Goal: Task Accomplishment & Management: Manage account settings

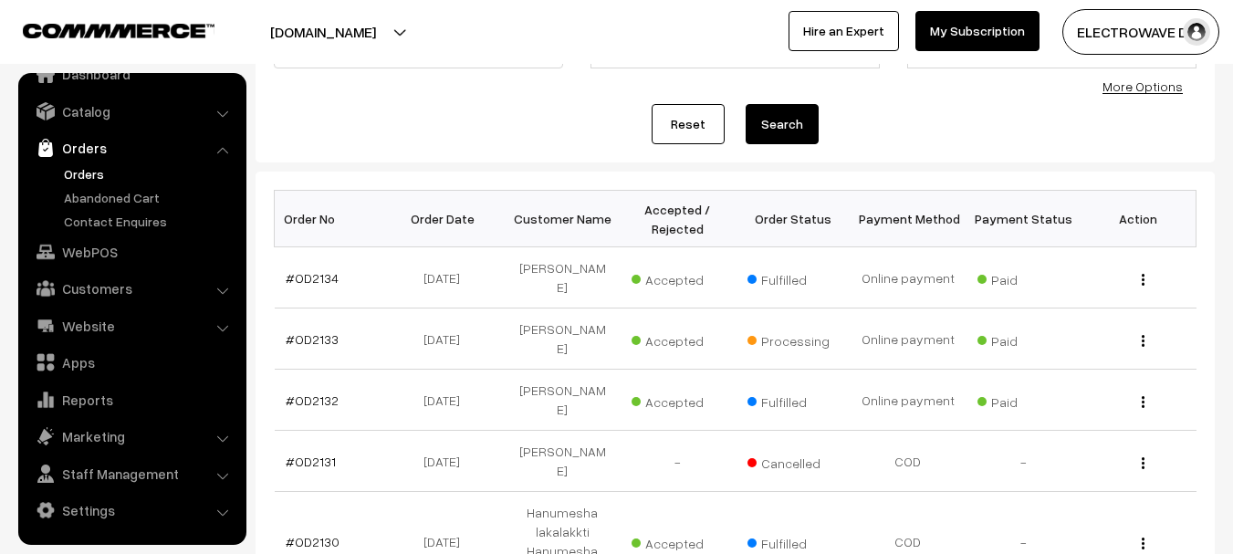
scroll to position [182, 0]
click at [545, 322] on td "Vimal Raj" at bounding box center [562, 338] width 115 height 61
click at [316, 330] on link "#OD2133" at bounding box center [312, 338] width 53 height 16
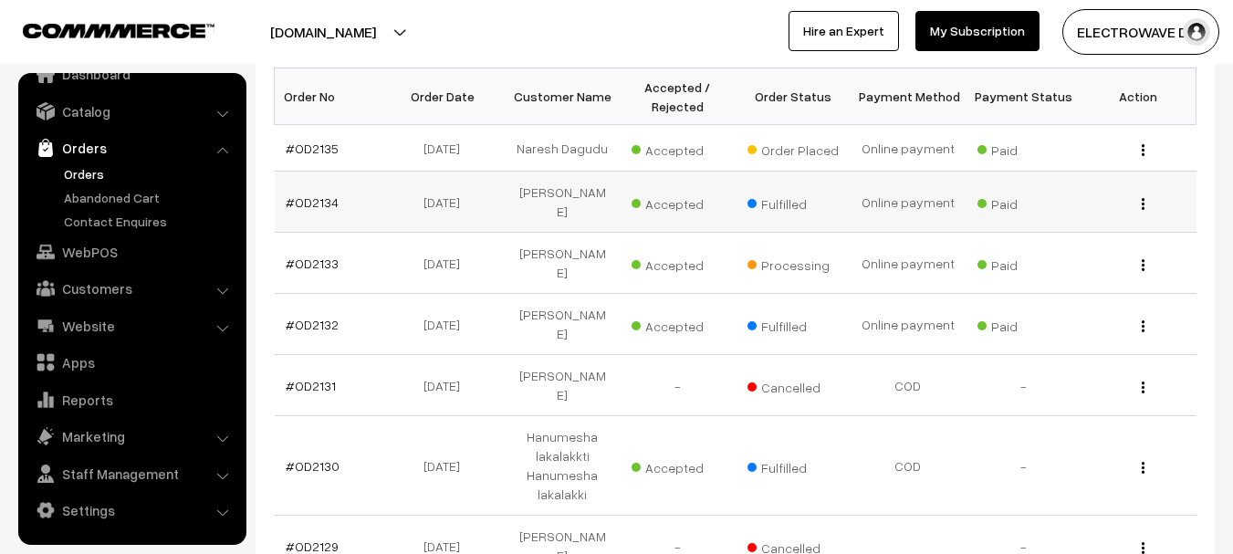
scroll to position [274, 0]
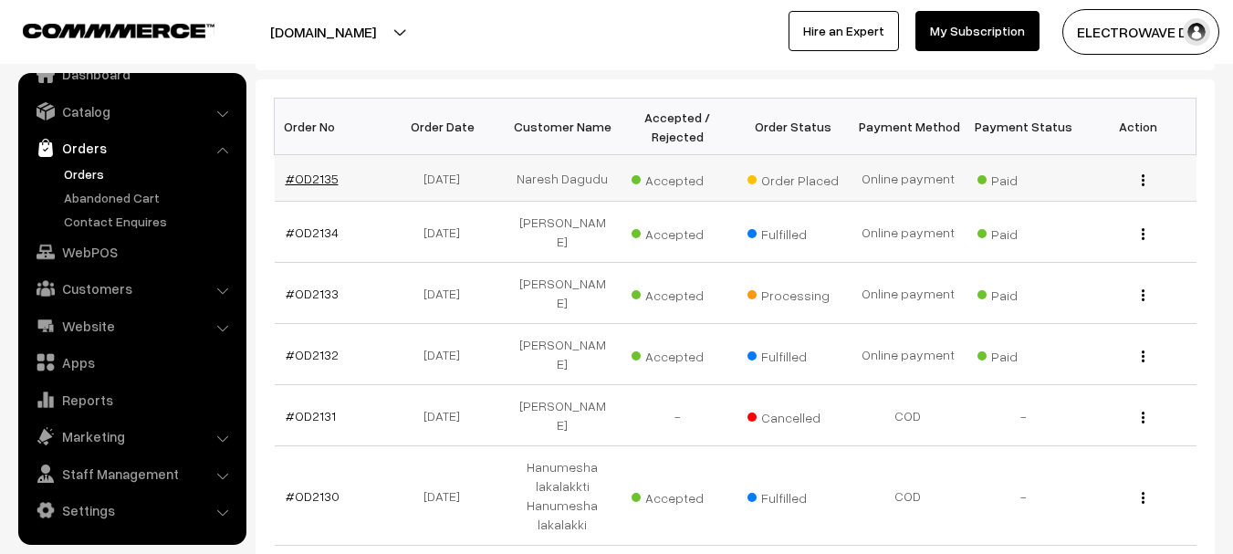
click at [323, 175] on link "#OD2135" at bounding box center [312, 179] width 53 height 16
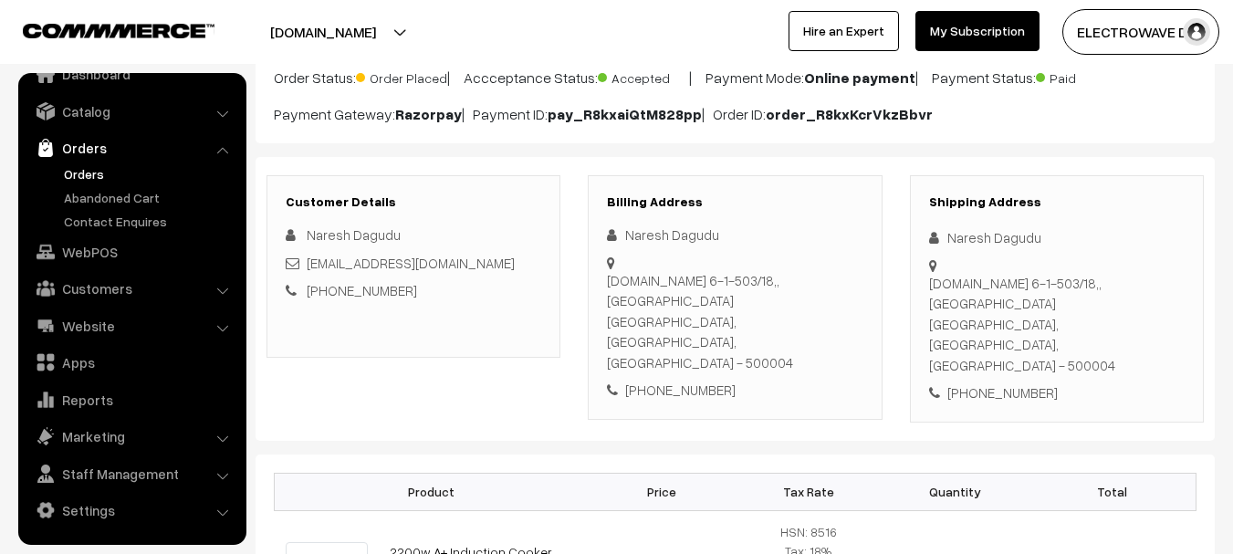
scroll to position [189, 0]
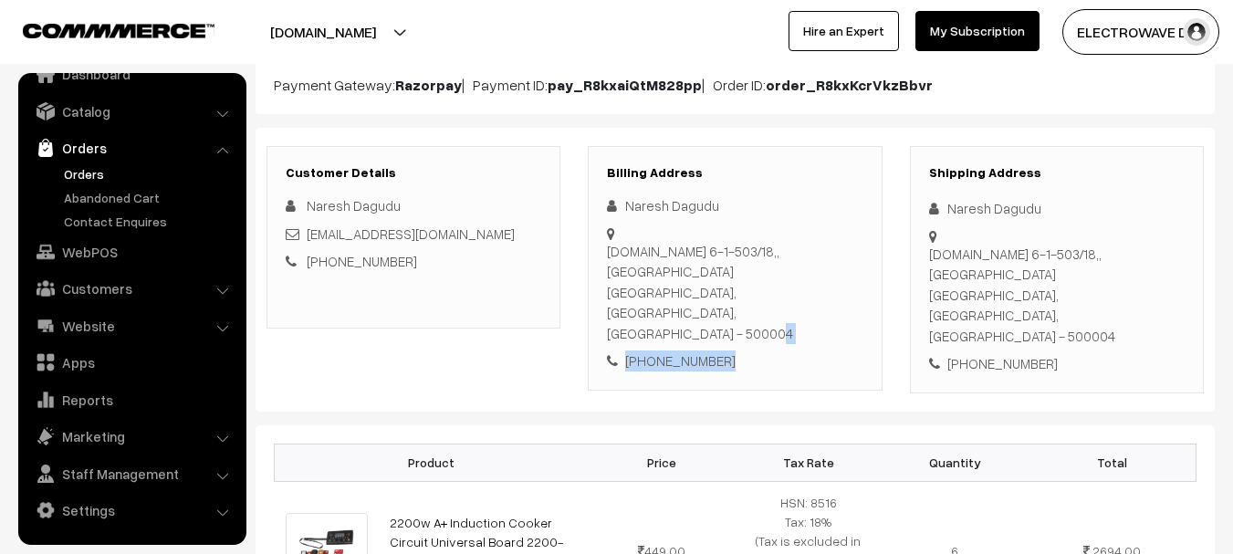
drag, startPoint x: 796, startPoint y: 254, endPoint x: 823, endPoint y: 259, distance: 27.9
click at [839, 265] on div "Naresh Dagudu [DOMAIN_NAME][STREET_ADDRESS] [PHONE_NUMBER]" at bounding box center [734, 283] width 255 height 176
drag, startPoint x: 777, startPoint y: 236, endPoint x: 791, endPoint y: 241, distance: 14.4
click at [777, 241] on div "[DOMAIN_NAME][STREET_ADDRESS]" at bounding box center [734, 292] width 255 height 103
drag, startPoint x: 796, startPoint y: 256, endPoint x: 844, endPoint y: 251, distance: 48.7
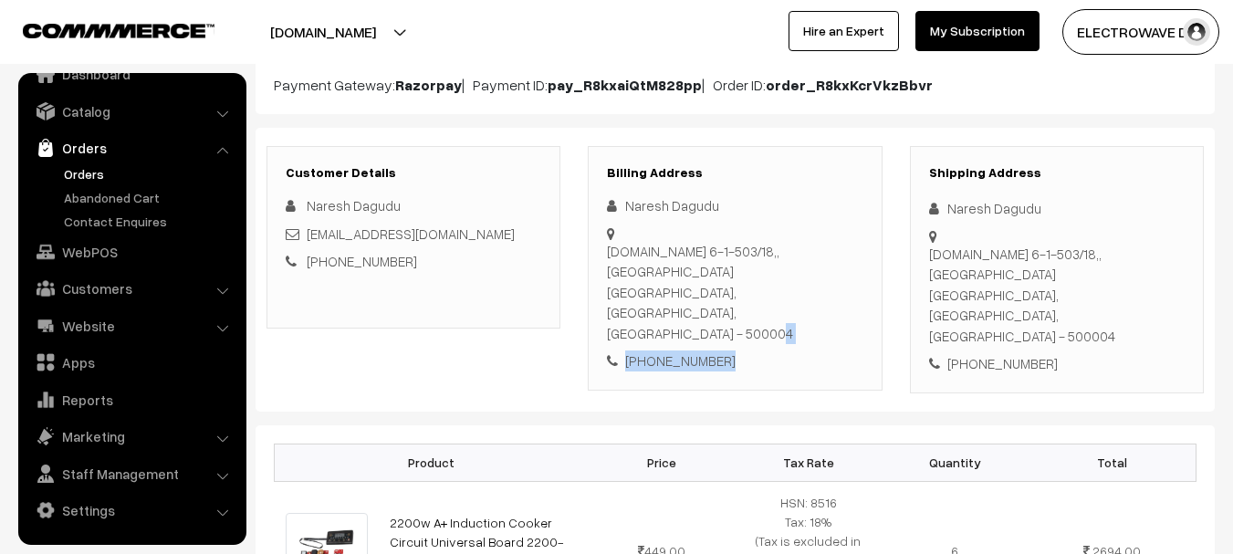
click at [844, 251] on div "Naresh Dagudu H.No 6-1-503/18,, Khairatabad Hyderabad, Telangana, India - 50000…" at bounding box center [734, 283] width 255 height 176
click at [820, 245] on div "H.No 6-1-503/18,, Khairatabad Hyderabad, Telangana, India - 500004" at bounding box center [734, 292] width 255 height 103
drag, startPoint x: 790, startPoint y: 248, endPoint x: 838, endPoint y: 252, distance: 47.6
click at [838, 252] on div "H.No 6-1-503/18,, Khairatabad Hyderabad, Telangana, India - 500004" at bounding box center [734, 292] width 255 height 103
copy div "500004"
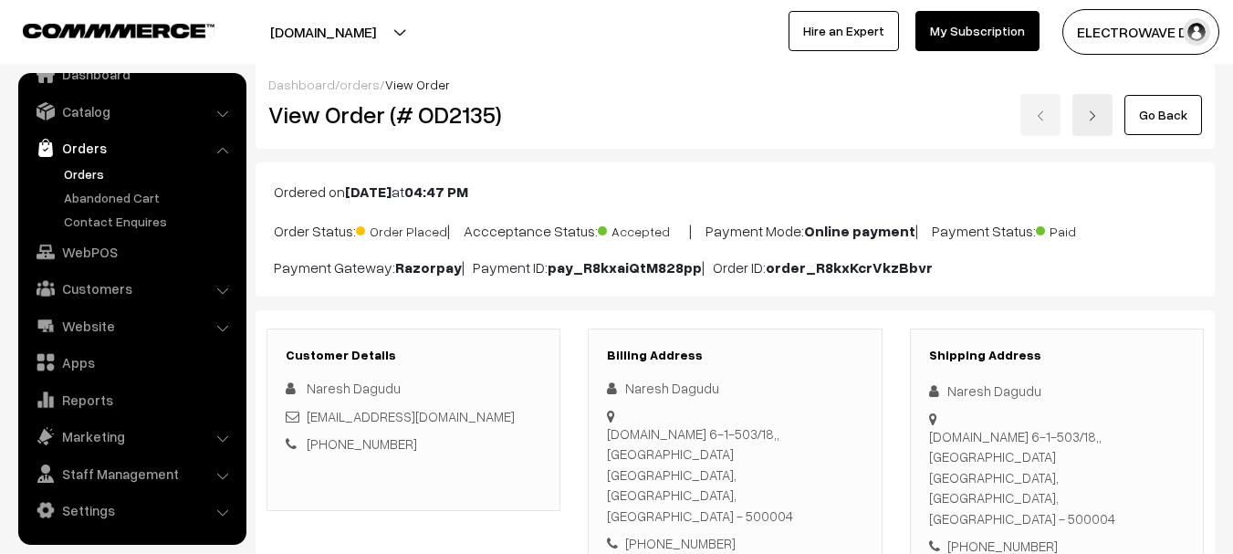
scroll to position [0, 0]
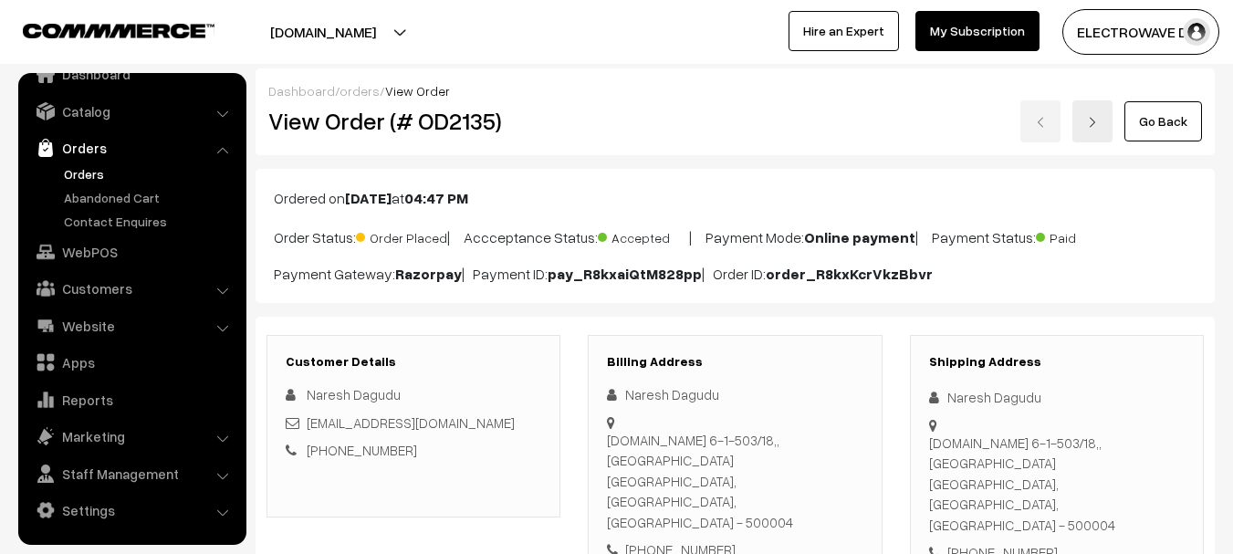
click at [596, 438] on div "Billing Address Naresh Dagudu H.No 6-1-503/18,, Khairatabad Hyderabad, Telangan…" at bounding box center [735, 457] width 294 height 245
click at [71, 172] on link "Orders" at bounding box center [149, 173] width 181 height 19
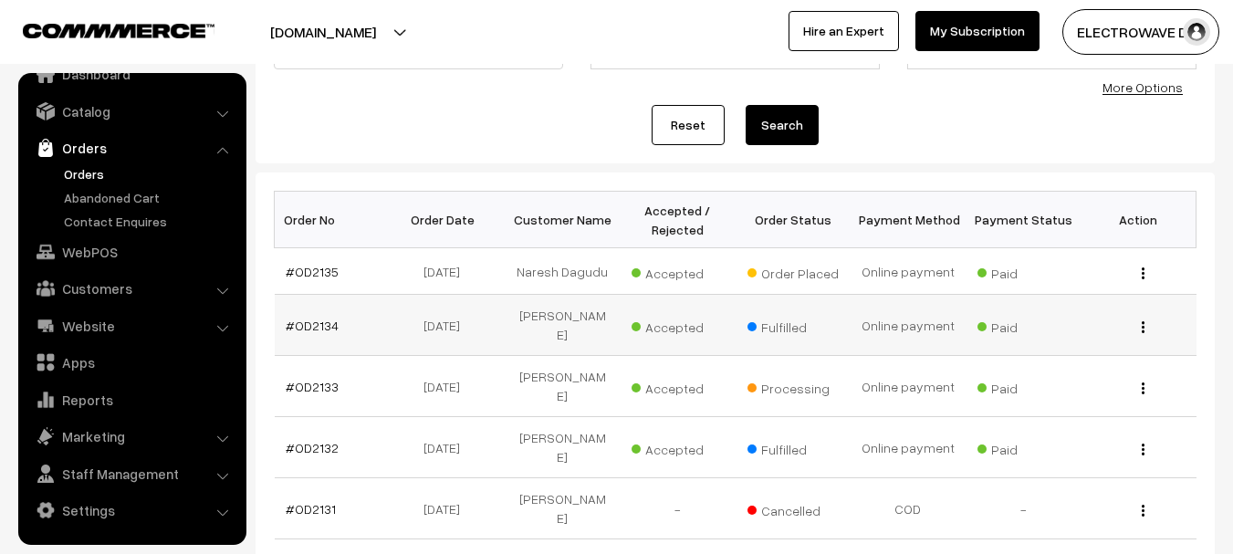
scroll to position [182, 0]
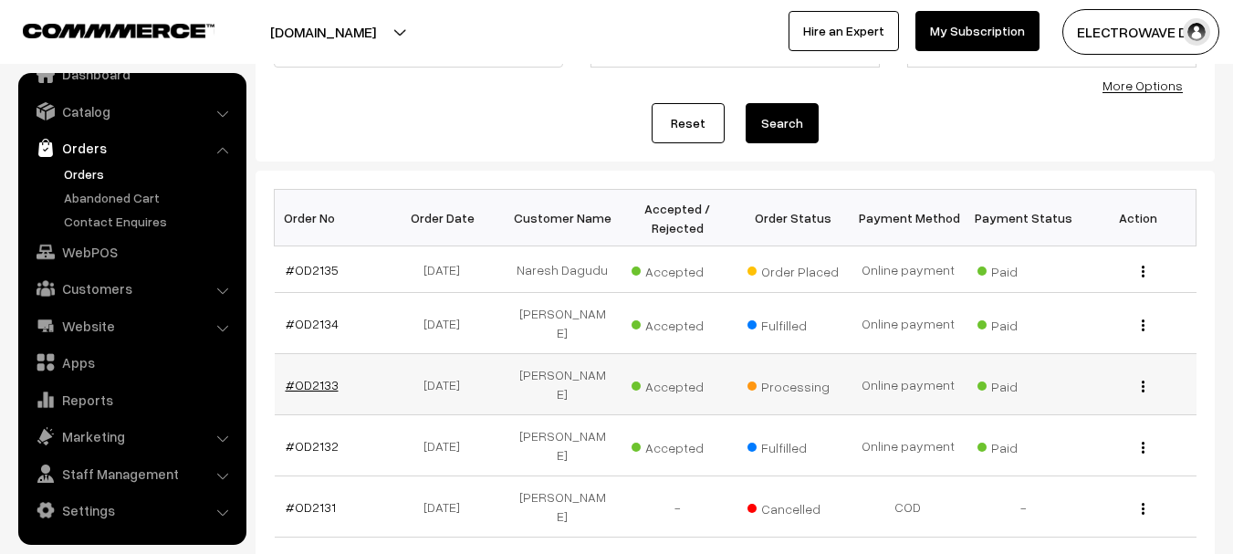
click at [305, 377] on link "#OD2133" at bounding box center [312, 385] width 53 height 16
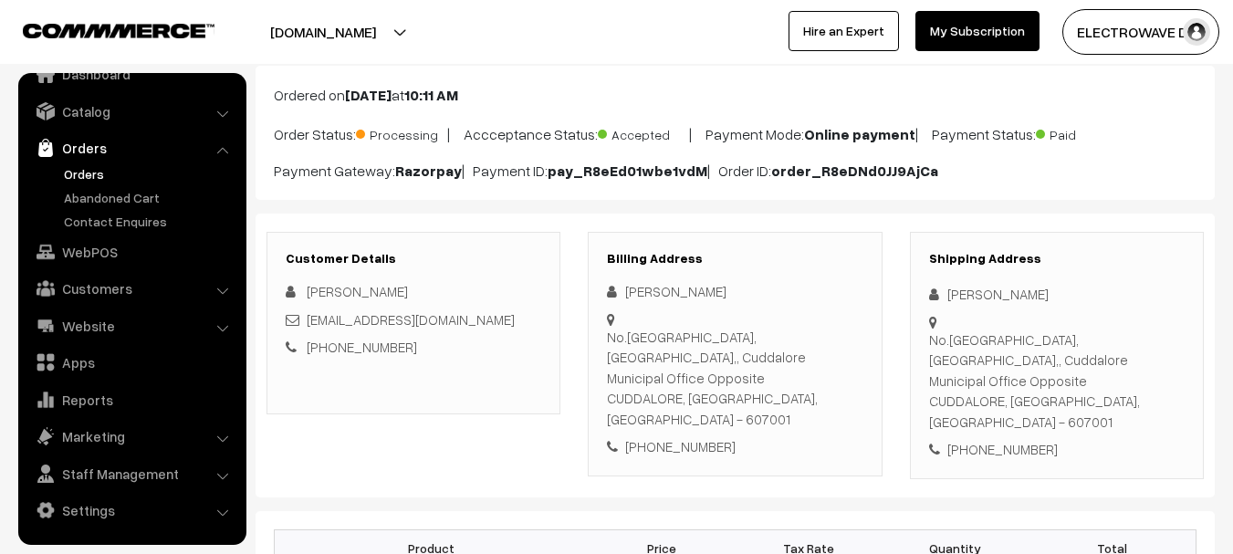
scroll to position [91, 0]
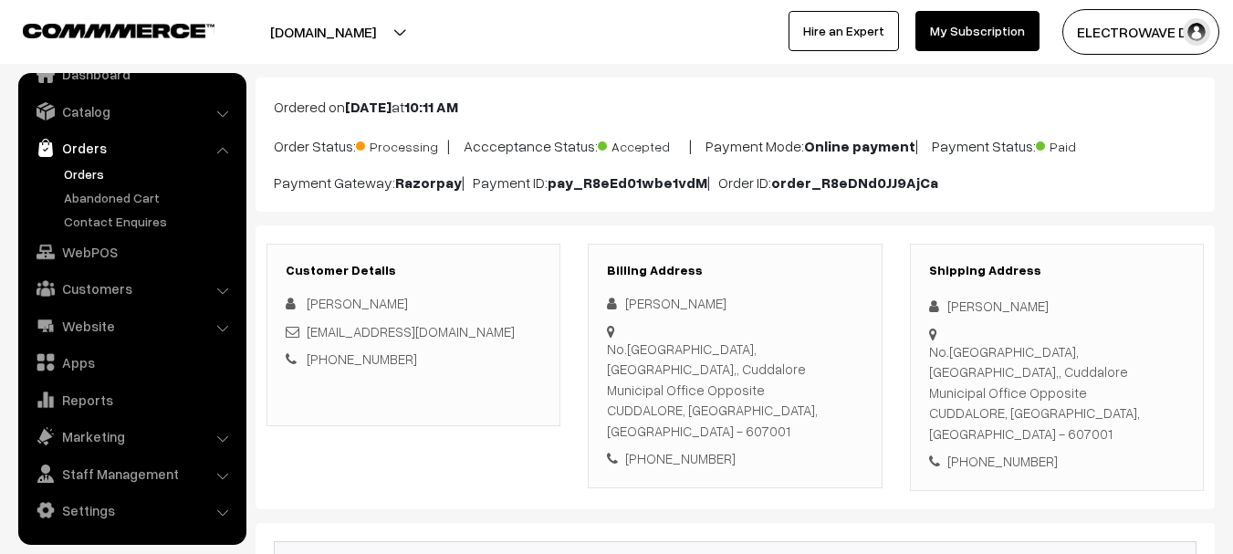
click at [106, 152] on link "Orders" at bounding box center [131, 147] width 217 height 33
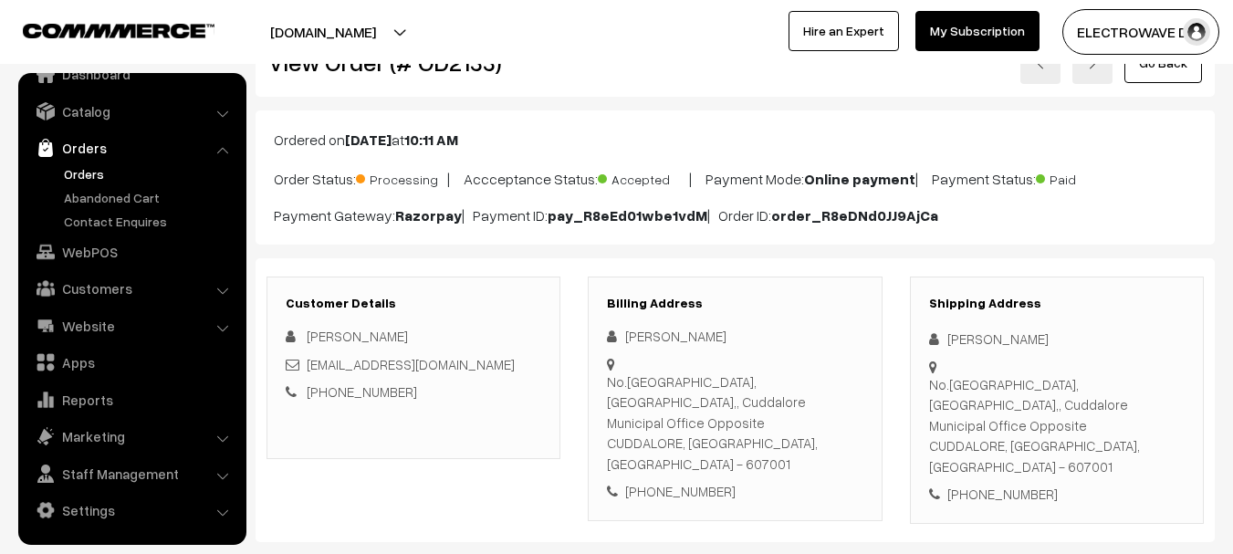
scroll to position [0, 0]
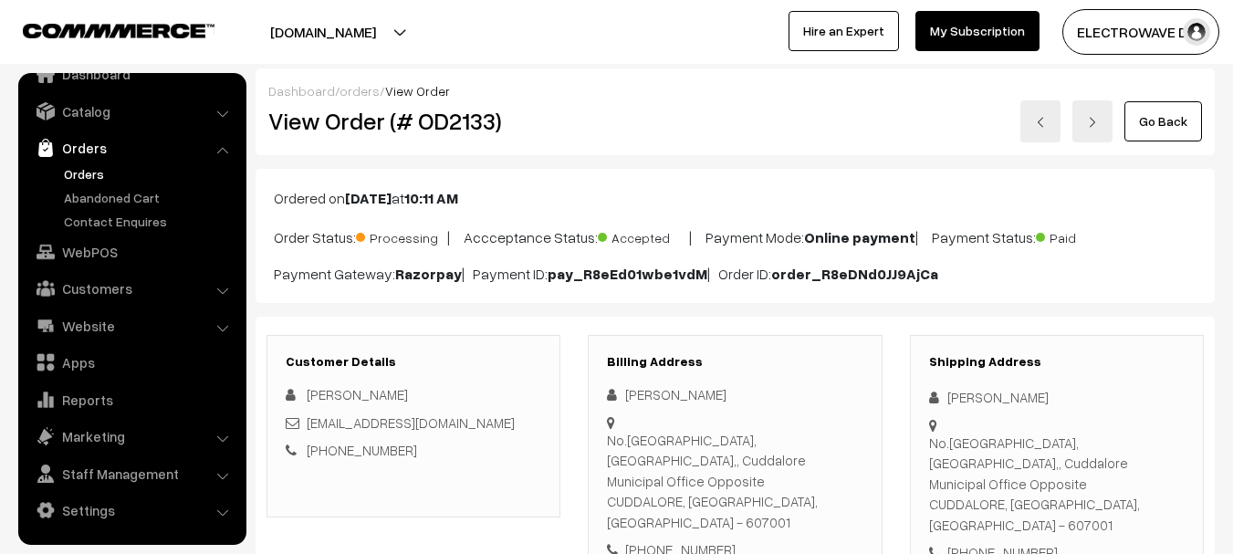
click at [92, 174] on link "Orders" at bounding box center [149, 173] width 181 height 19
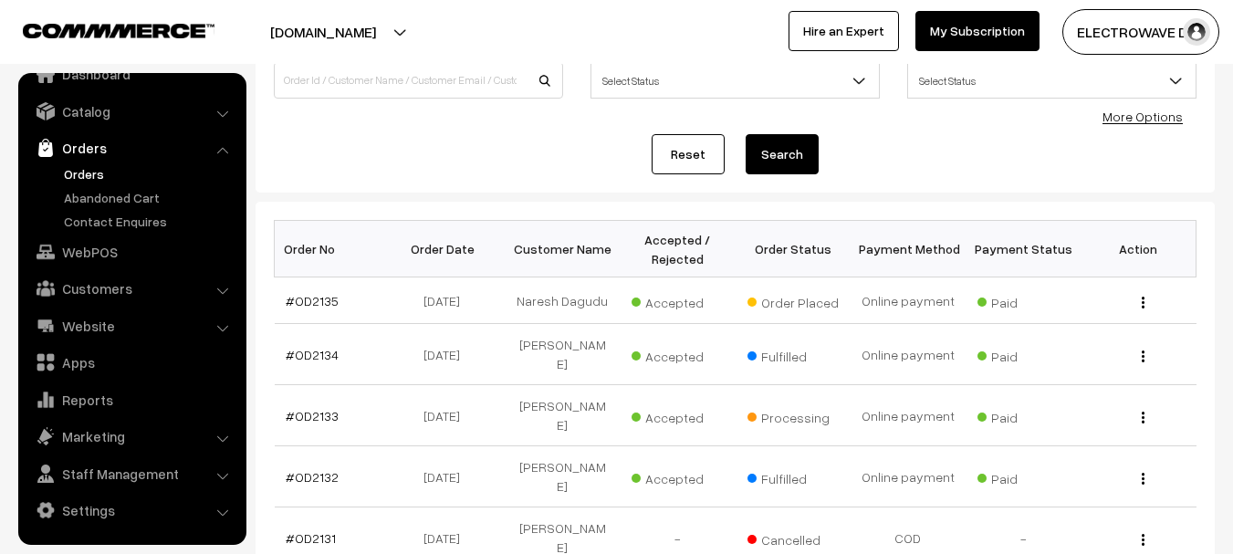
scroll to position [182, 0]
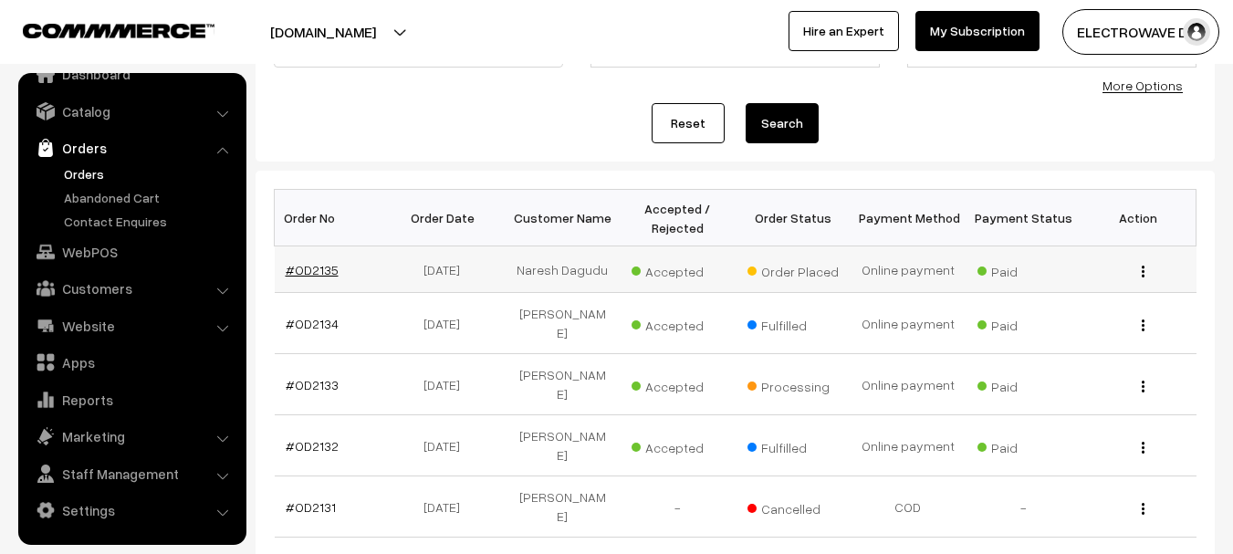
click at [291, 275] on link "#OD2135" at bounding box center [312, 270] width 53 height 16
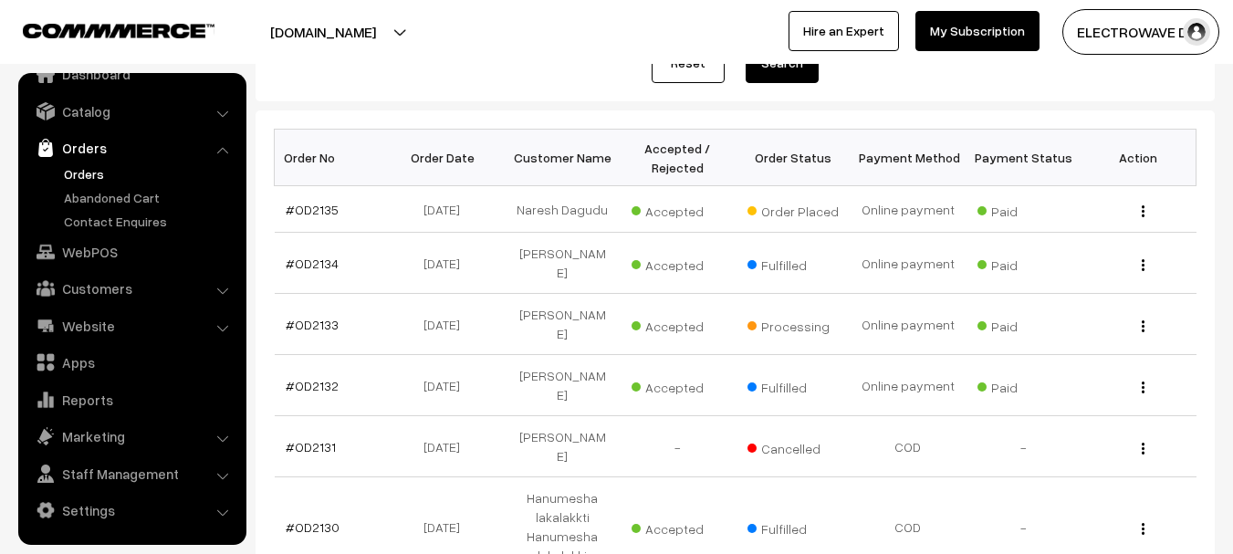
scroll to position [274, 0]
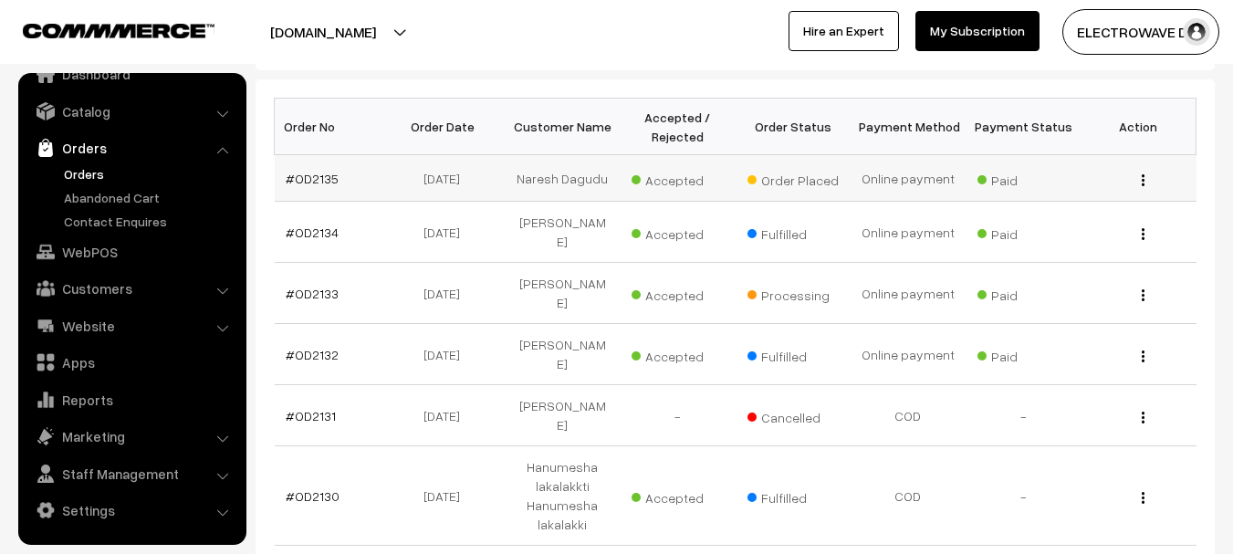
click at [684, 183] on span "Accepted" at bounding box center [676, 178] width 91 height 24
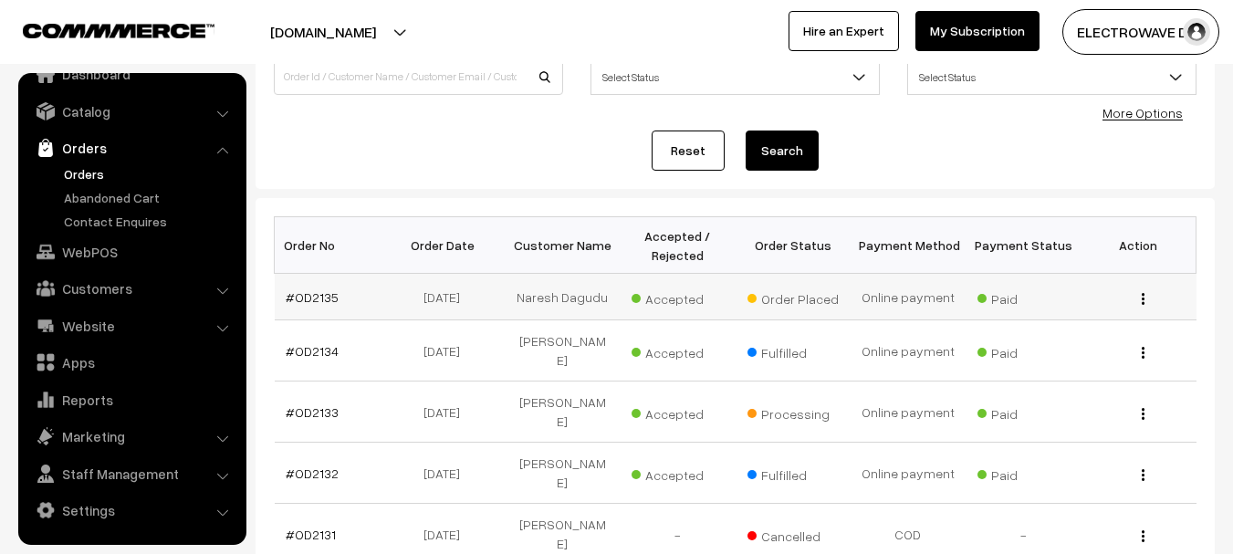
scroll to position [182, 0]
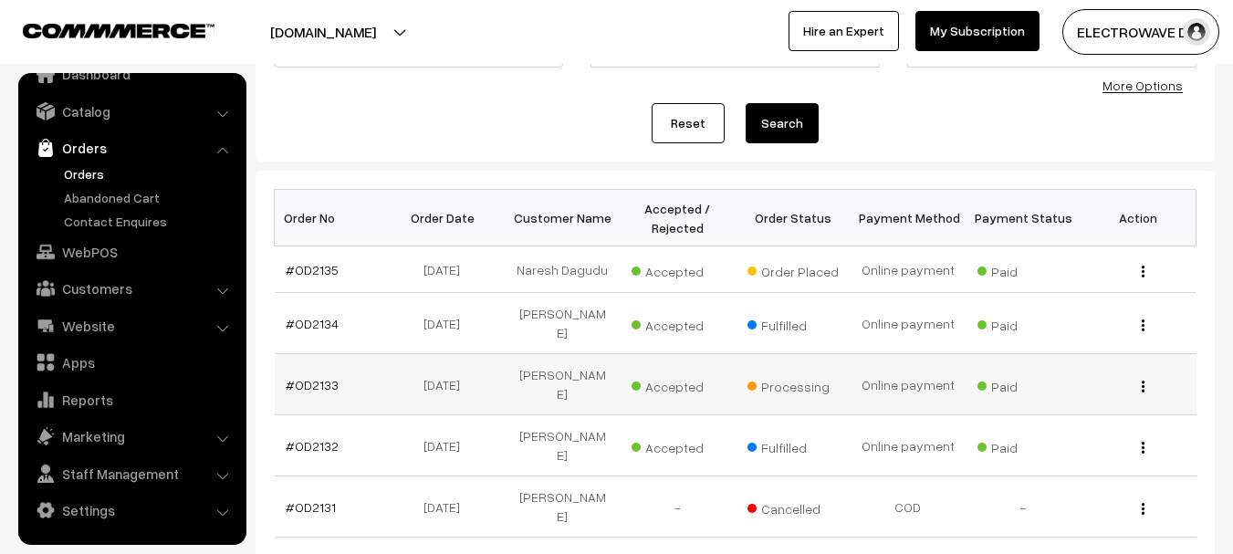
click at [904, 369] on td "Online payment" at bounding box center [907, 384] width 115 height 61
click at [772, 372] on span "Processing" at bounding box center [792, 384] width 91 height 24
click at [323, 377] on link "#OD2133" at bounding box center [312, 385] width 53 height 16
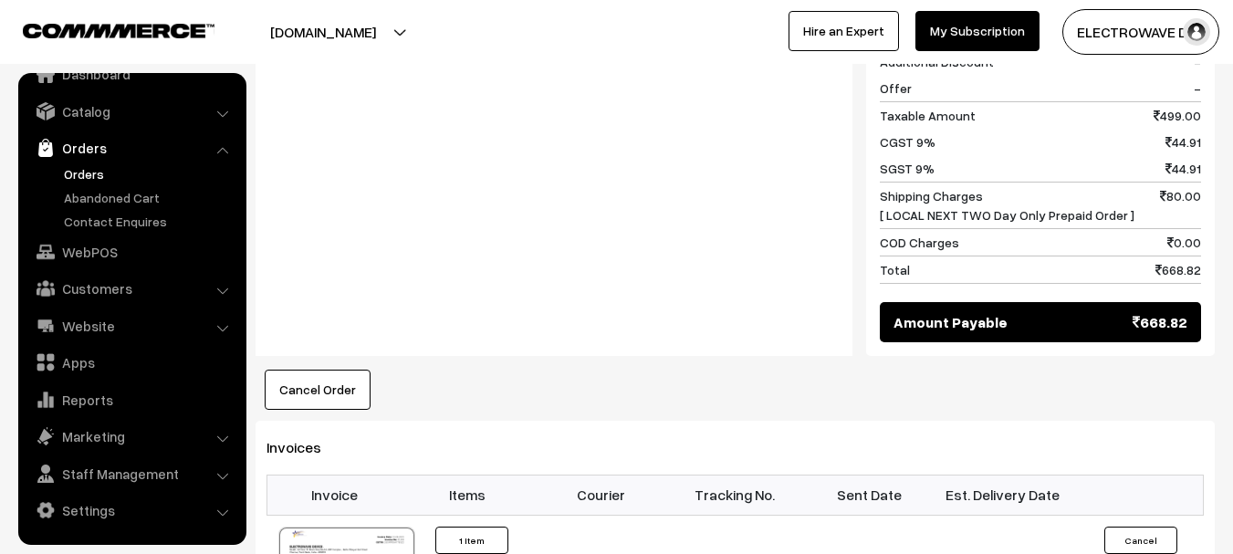
scroll to position [1095, 0]
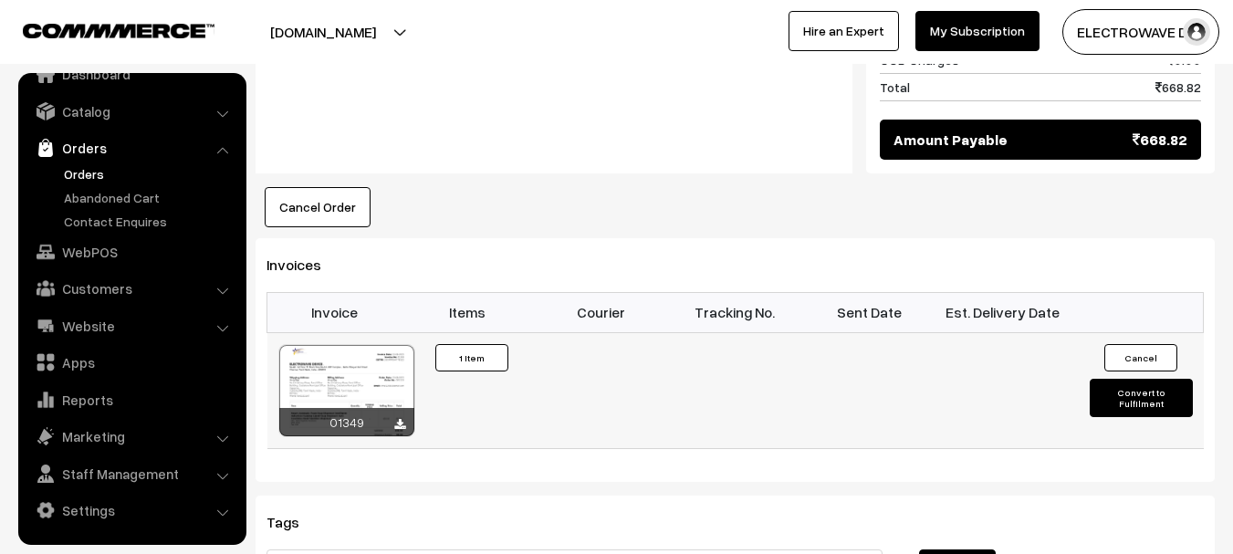
click at [1146, 379] on button "Convert to Fulfilment" at bounding box center [1141, 398] width 103 height 38
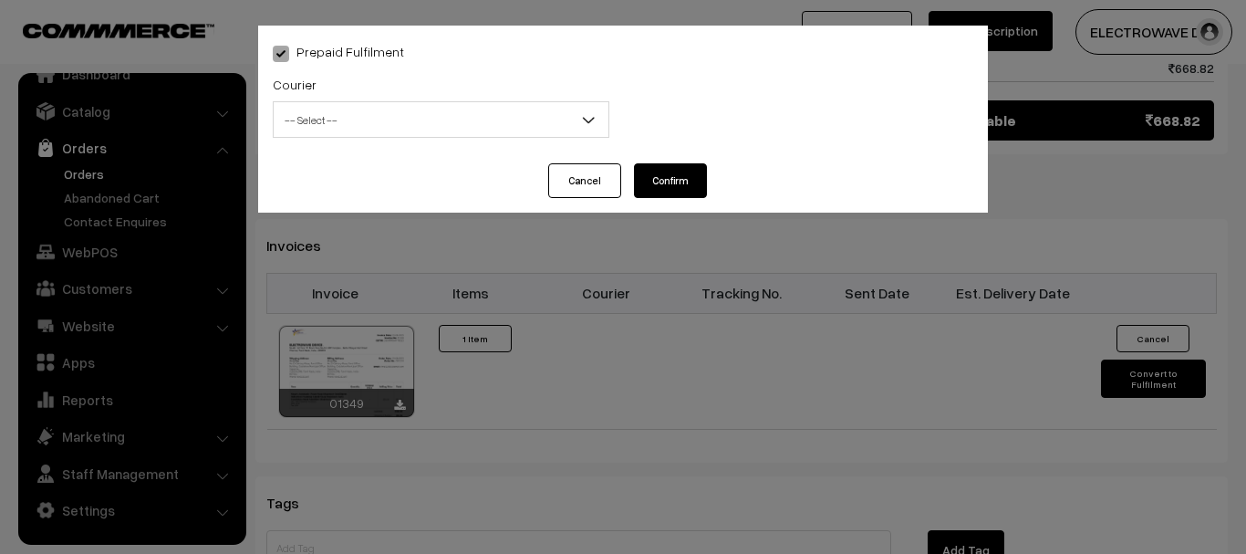
click at [687, 310] on div "Prepaid Fulfilment Courier -- Select -- BlueDart Xpressbees Delhivery Speed Pos…" at bounding box center [623, 277] width 1246 height 554
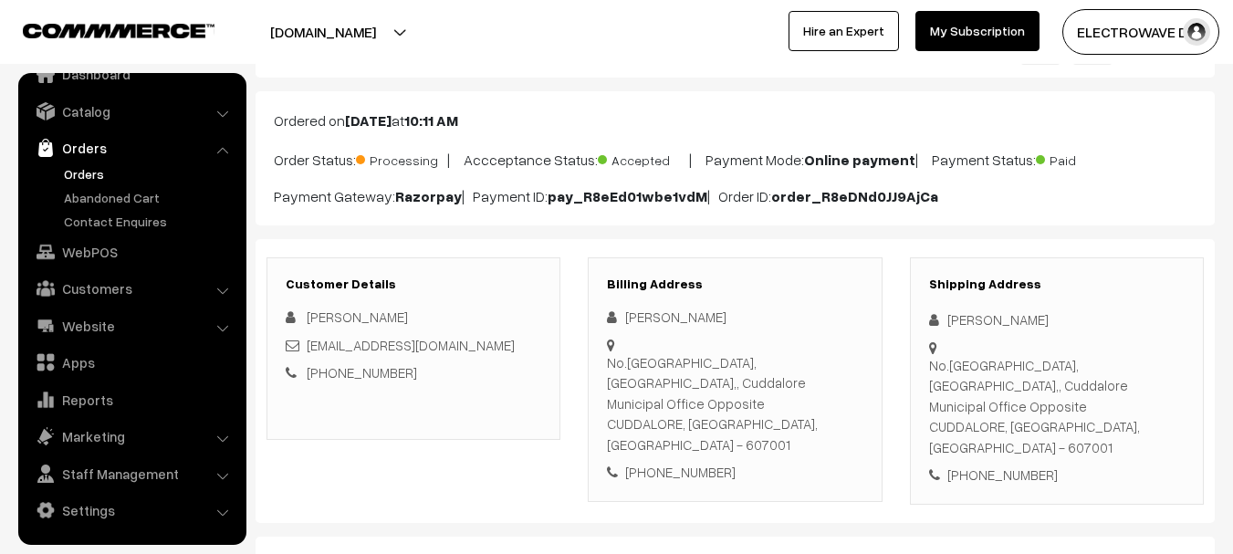
scroll to position [0, 0]
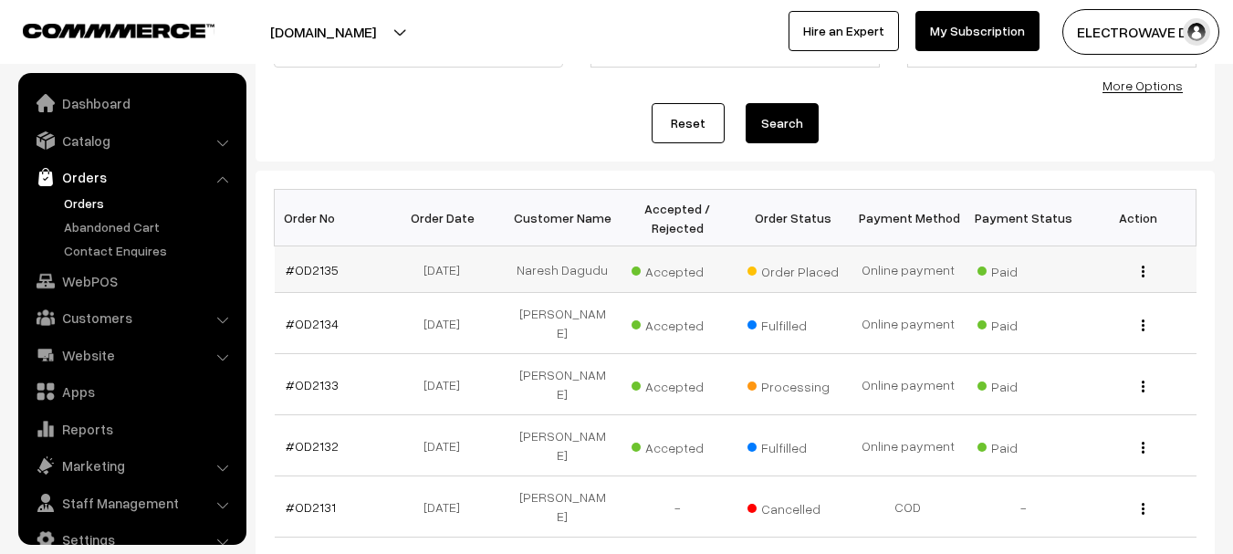
scroll to position [29, 0]
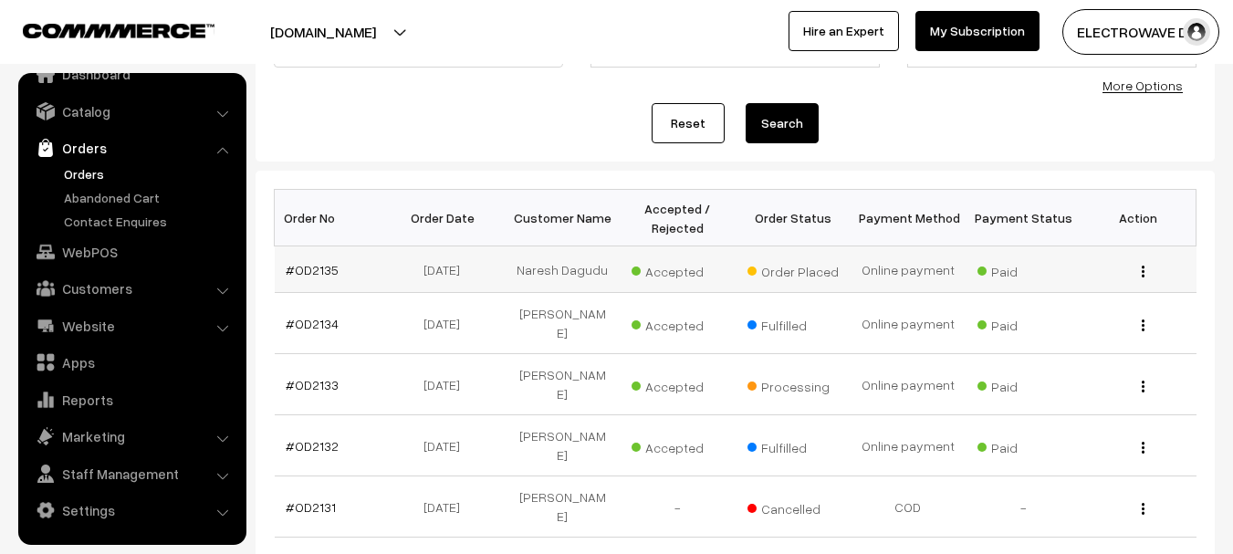
click at [785, 269] on span "Order Placed" at bounding box center [792, 269] width 91 height 24
click at [315, 265] on link "#OD2135" at bounding box center [312, 270] width 53 height 16
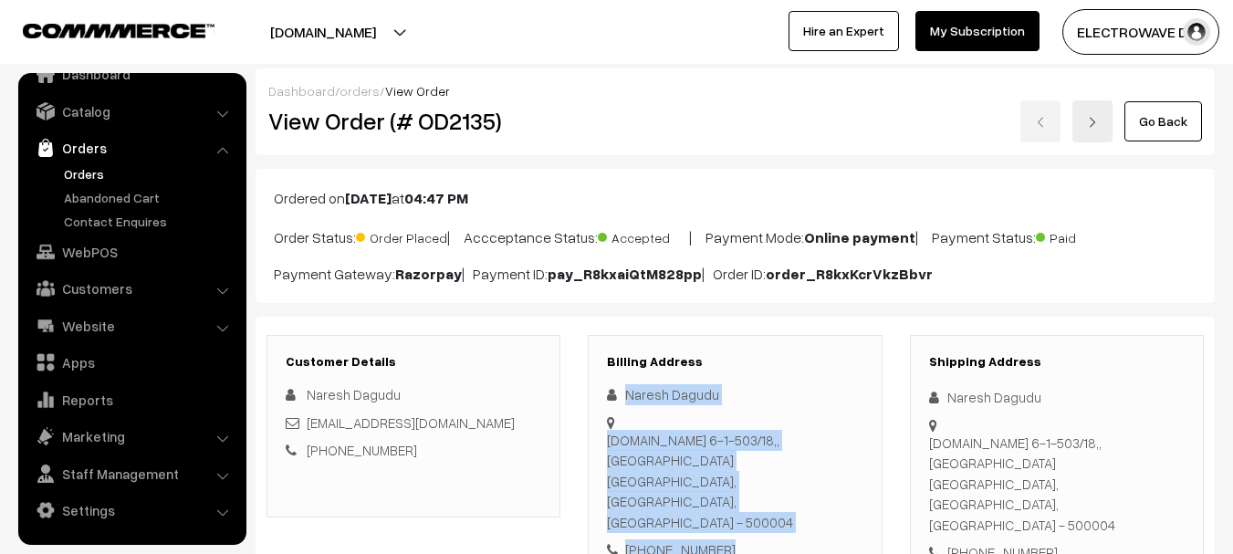
copy div "[STREET_ADDRESS][DOMAIN_NAME] - 500004 [PHONE_NUMBER]"
drag, startPoint x: 738, startPoint y: 487, endPoint x: 603, endPoint y: 380, distance: 172.7
click at [603, 380] on div "Billing Address Naresh Dagudu [DOMAIN_NAME][STREET_ADDRESS] [PHONE_NUMBER]" at bounding box center [735, 457] width 294 height 245
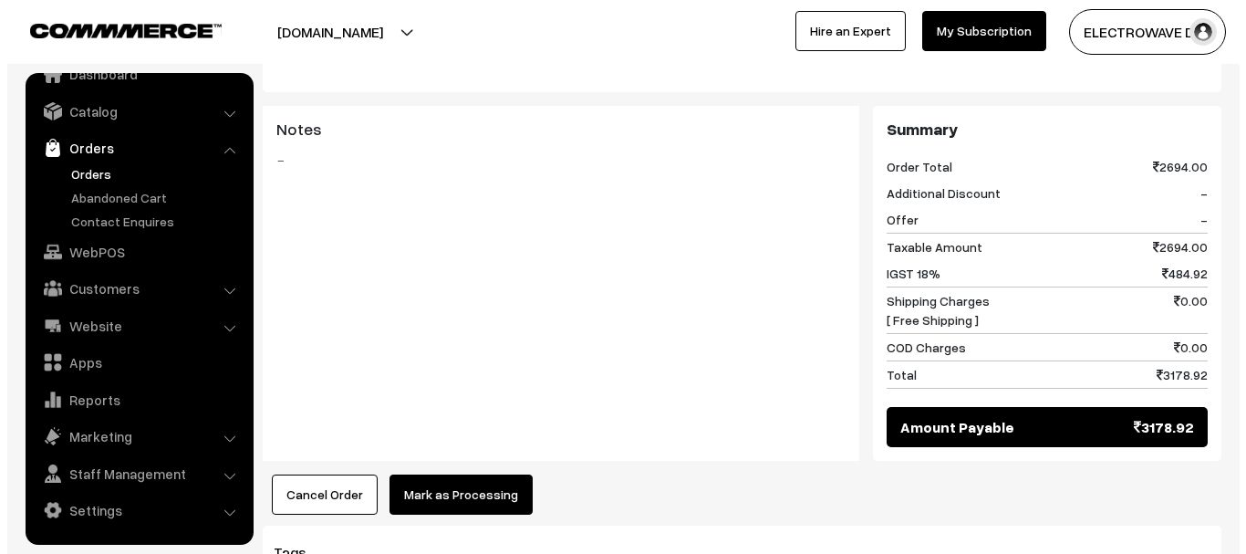
scroll to position [821, 0]
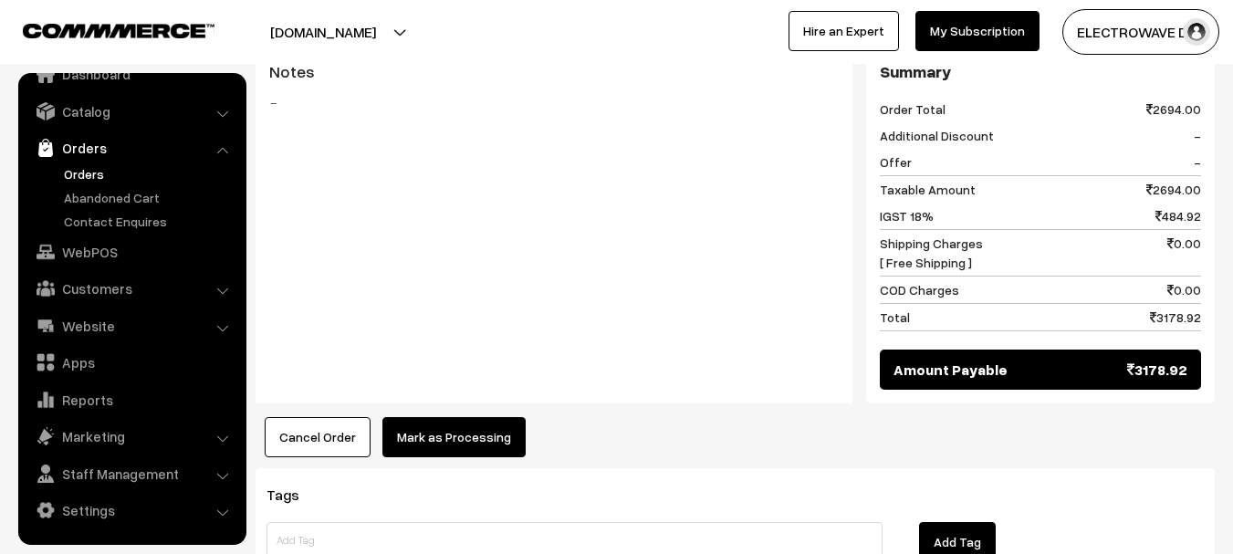
click at [443, 417] on button "Mark as Processing" at bounding box center [453, 437] width 143 height 40
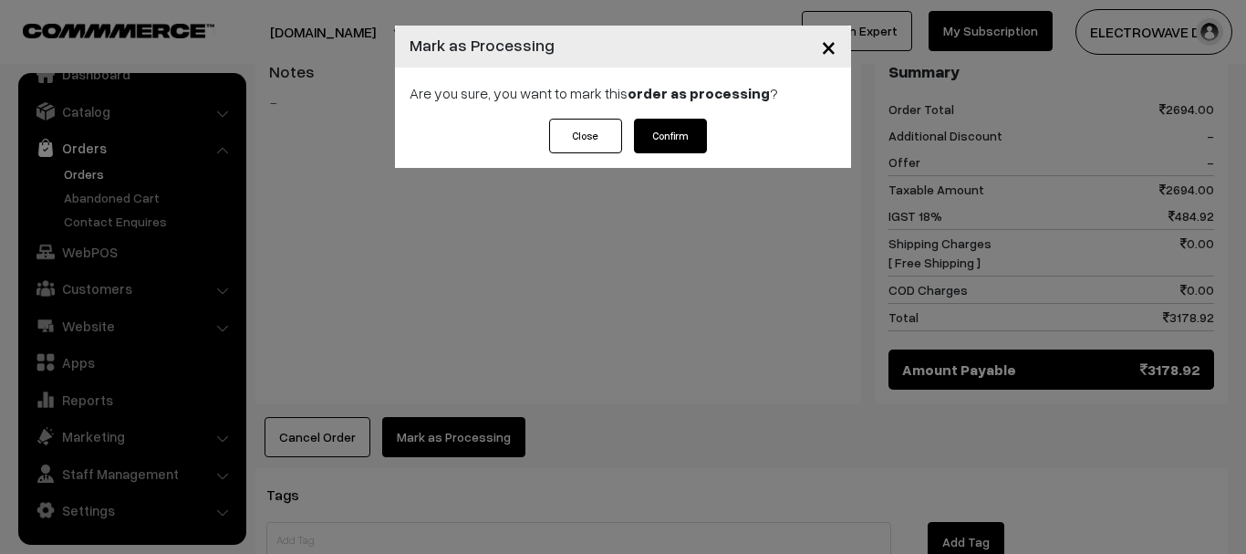
drag, startPoint x: 668, startPoint y: 145, endPoint x: 673, endPoint y: 154, distance: 10.2
click at [669, 145] on button "Confirm" at bounding box center [670, 136] width 73 height 35
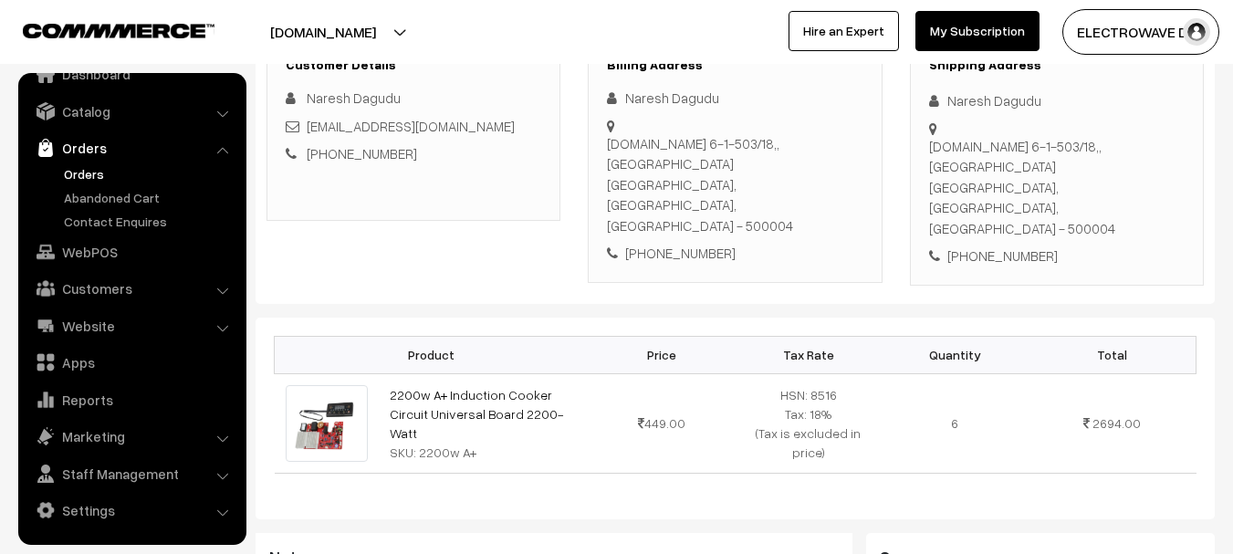
scroll to position [274, 0]
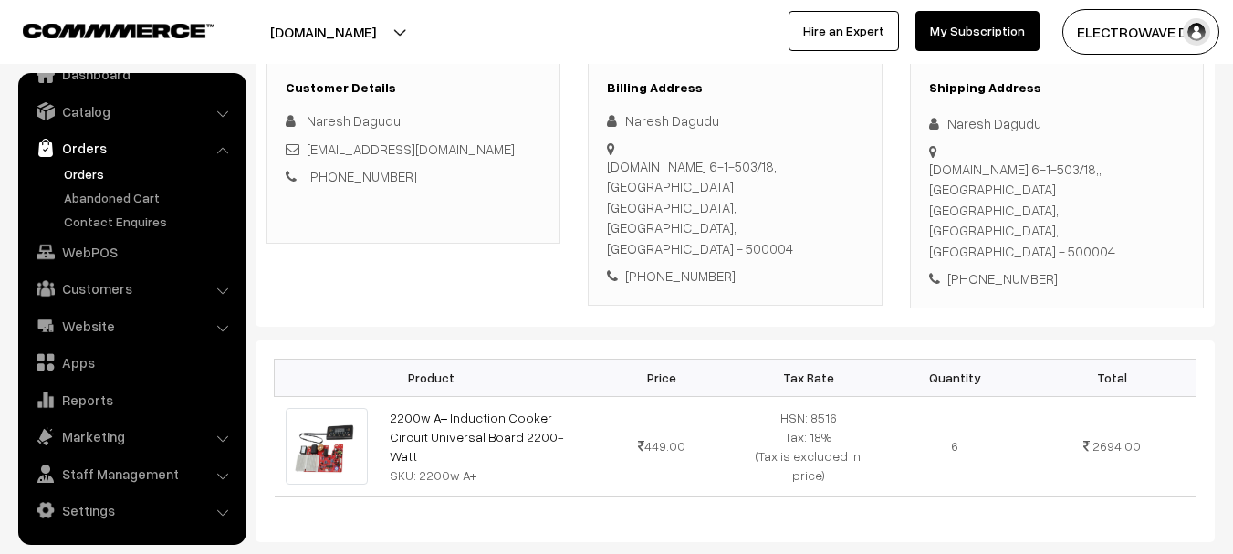
click at [687, 266] on div "[PHONE_NUMBER]" at bounding box center [734, 276] width 255 height 21
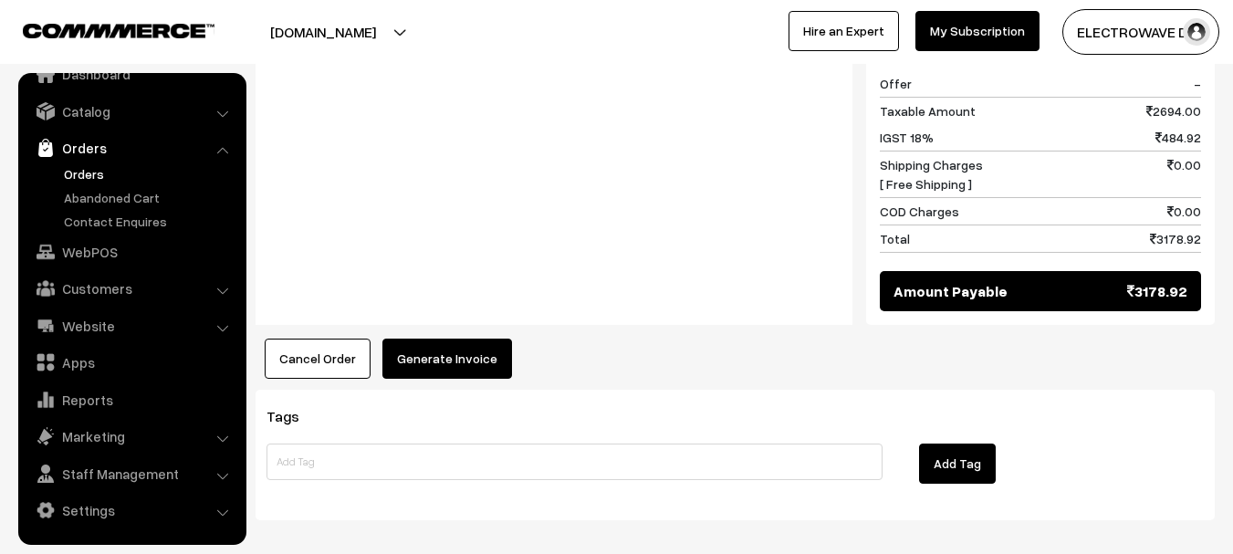
scroll to position [879, 0]
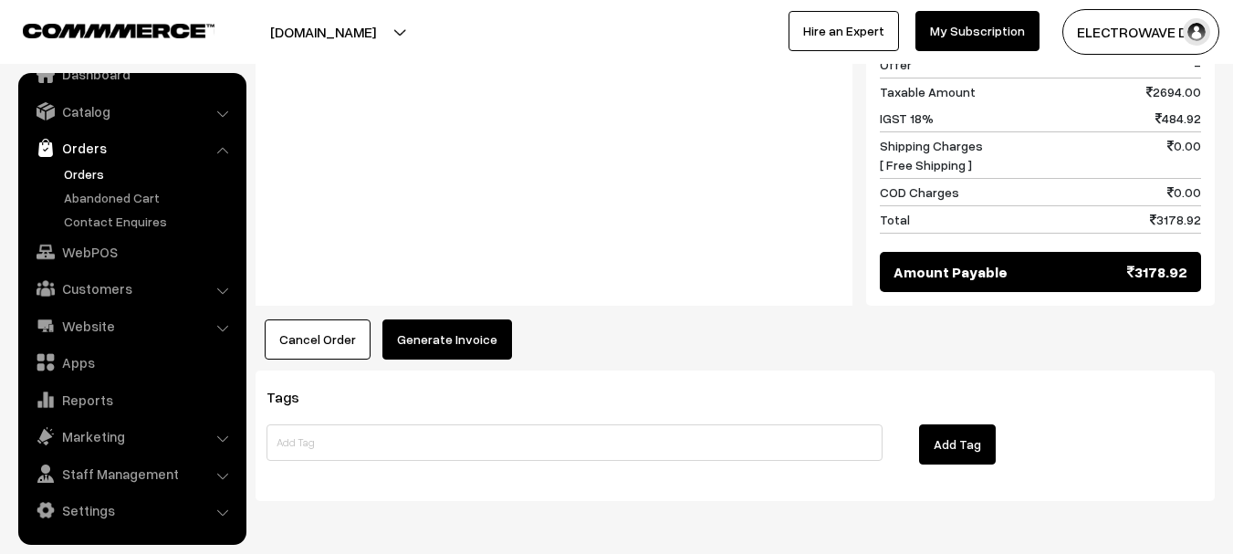
click at [417, 319] on button "Generate Invoice" at bounding box center [447, 339] width 130 height 40
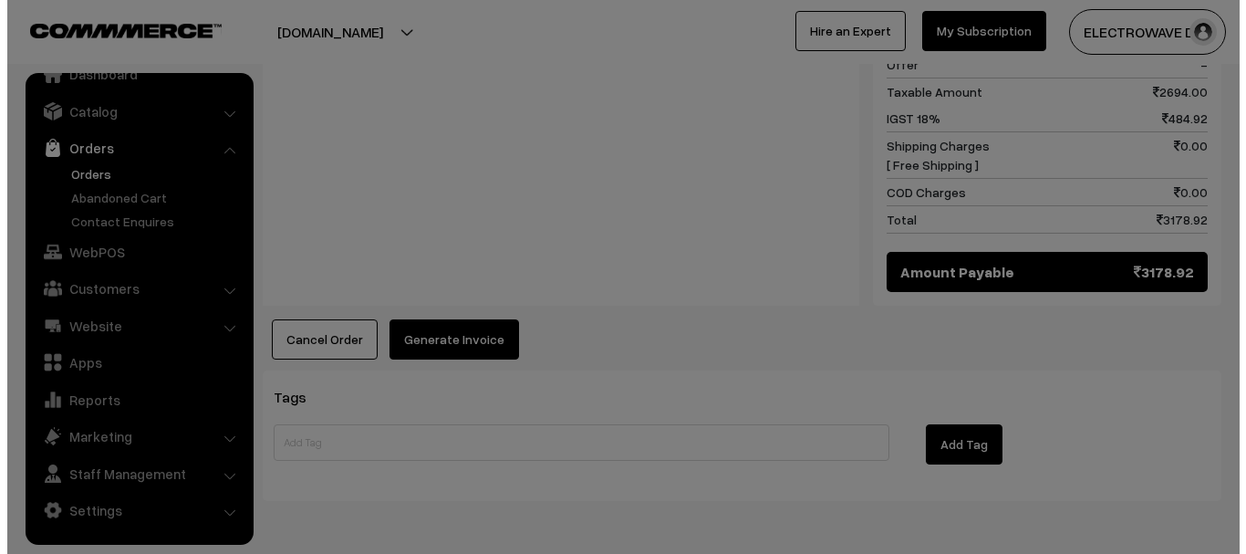
scroll to position [880, 0]
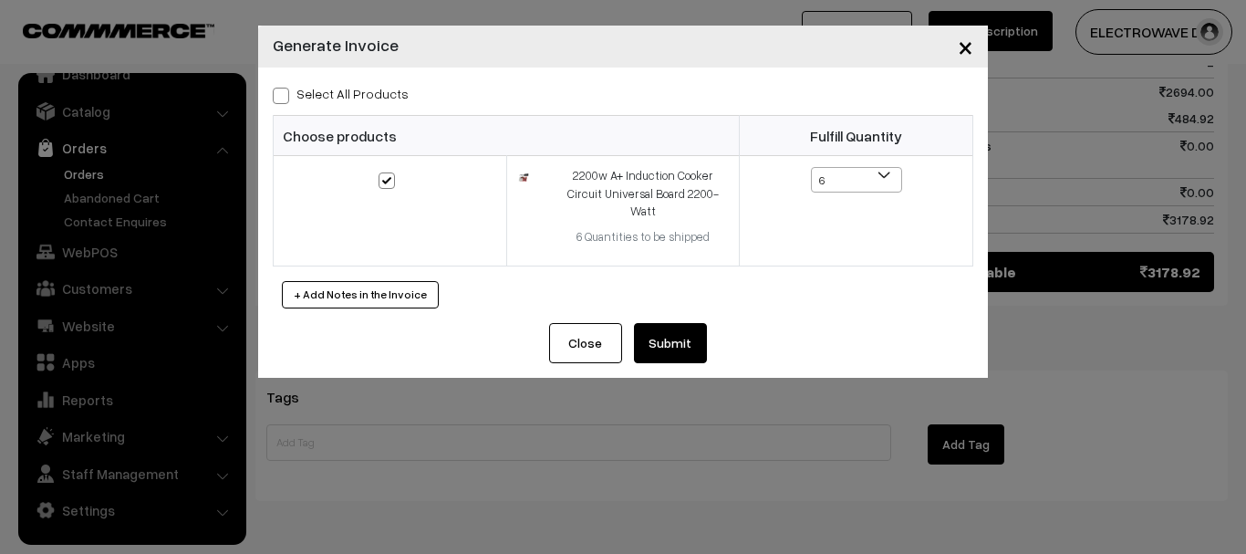
click at [662, 334] on button "Submit" at bounding box center [670, 343] width 73 height 40
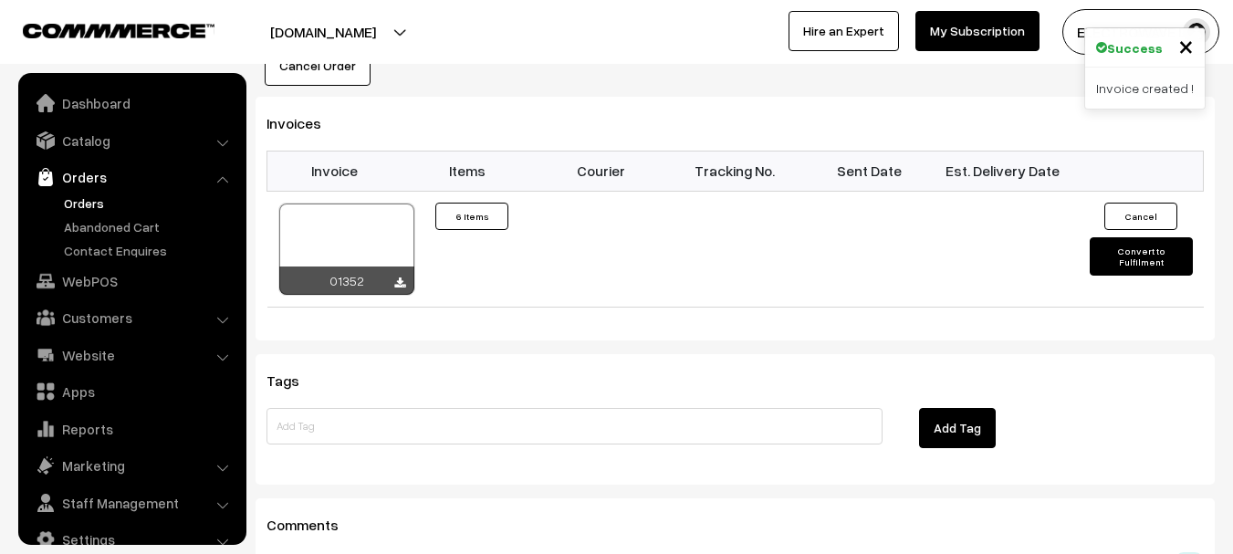
scroll to position [29, 0]
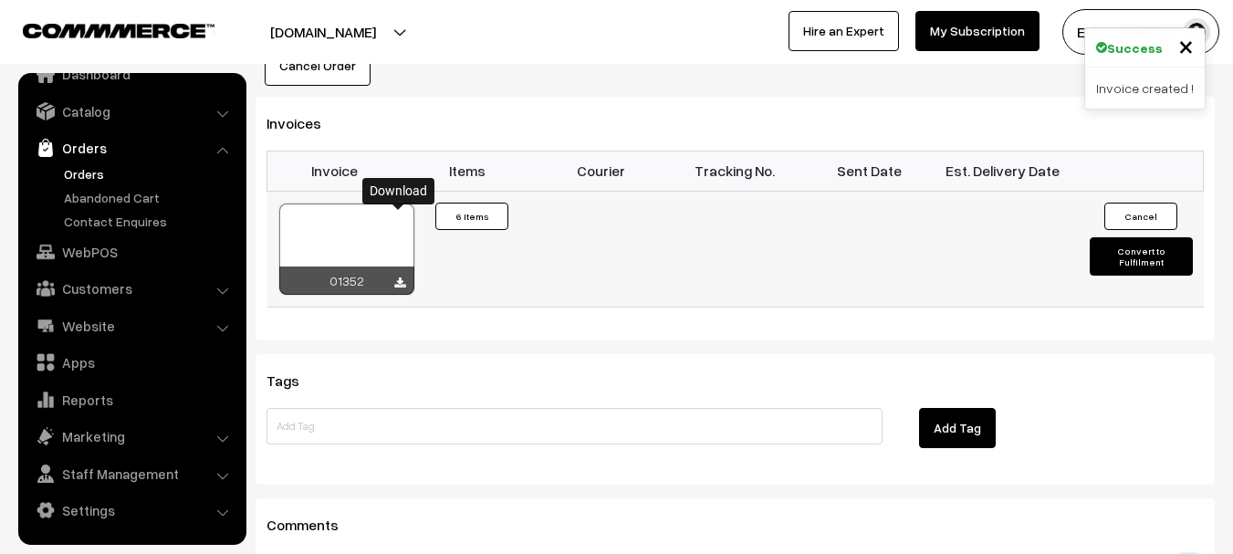
click at [399, 277] on icon at bounding box center [399, 283] width 11 height 12
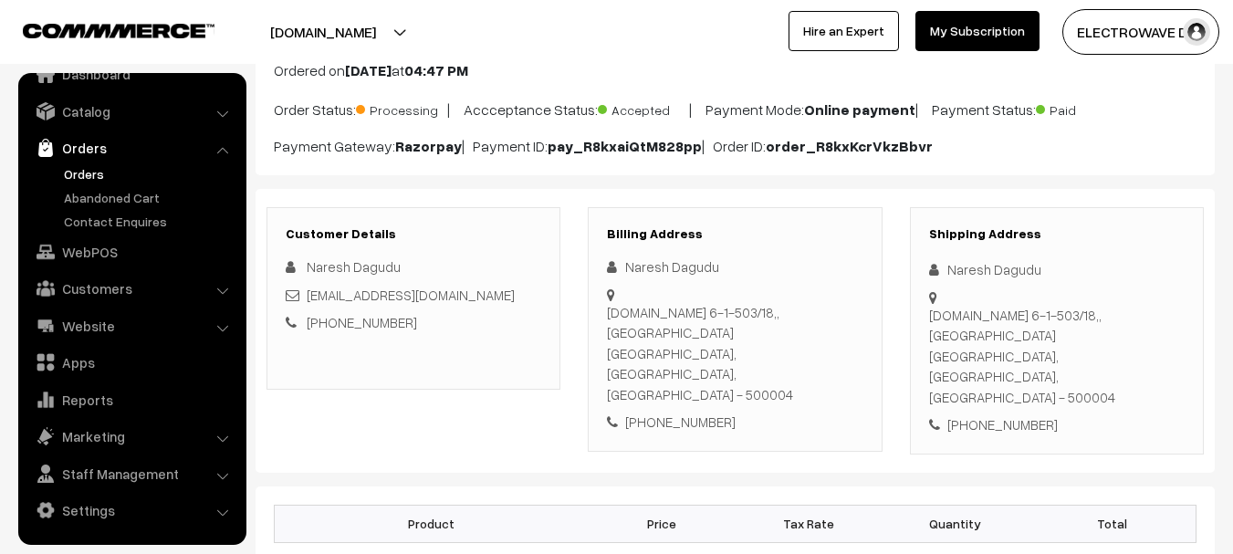
scroll to position [59, 0]
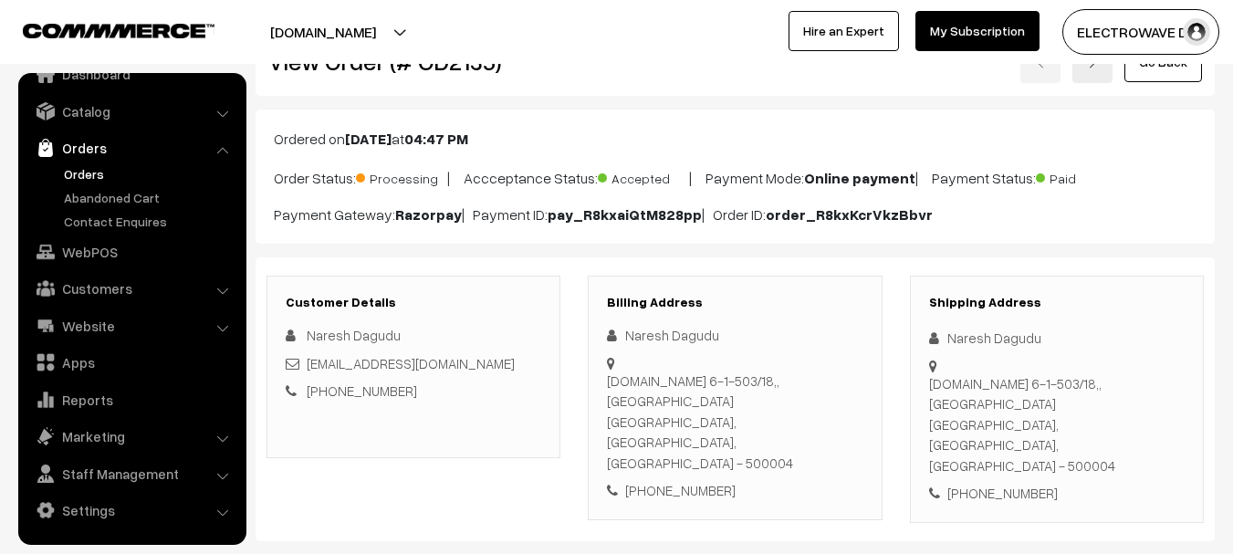
click at [709, 480] on div "[PHONE_NUMBER]" at bounding box center [734, 490] width 255 height 21
copy div "9392648740"
click at [741, 480] on div "[PHONE_NUMBER]" at bounding box center [734, 490] width 255 height 21
drag, startPoint x: 627, startPoint y: 414, endPoint x: 726, endPoint y: 433, distance: 101.1
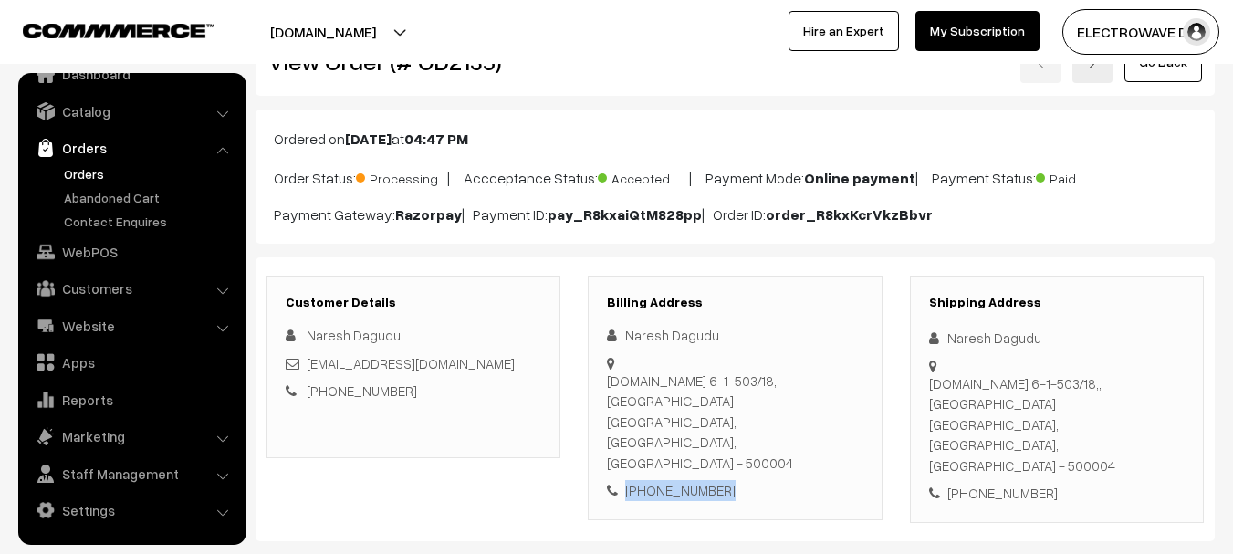
click at [726, 433] on div "Billing Address Naresh Dagudu [DOMAIN_NAME][STREET_ADDRESS] [PHONE_NUMBER]" at bounding box center [735, 398] width 294 height 245
copy div "[PHONE_NUMBER]"
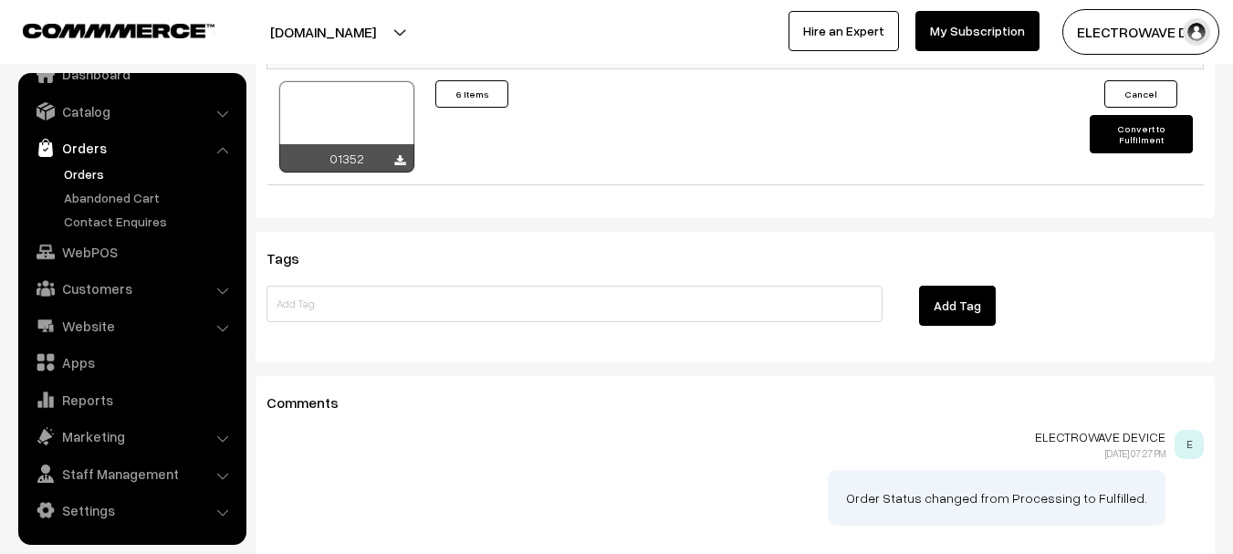
scroll to position [1246, 0]
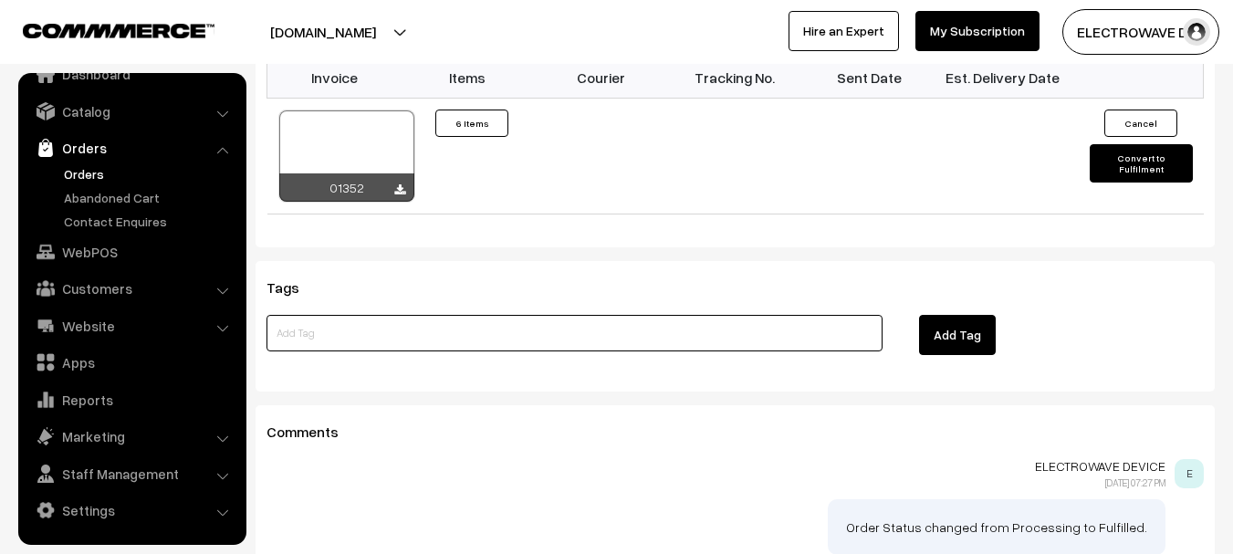
click at [860, 315] on input at bounding box center [574, 333] width 616 height 36
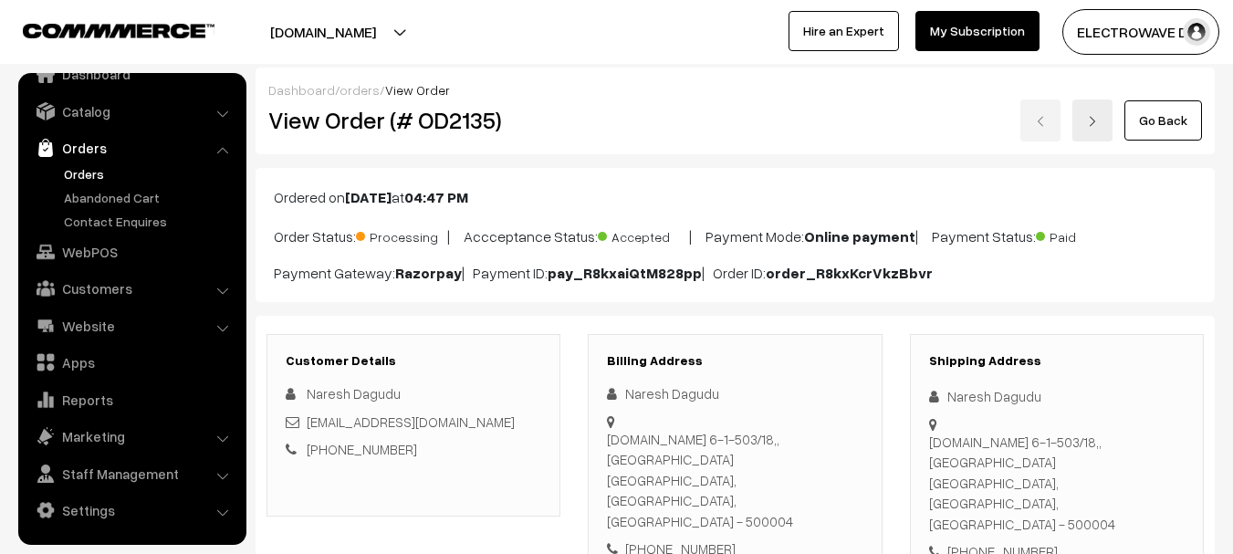
scroll to position [0, 0]
click at [718, 324] on div "Customer Details Naresh Dagudu [EMAIL_ADDRESS][DOMAIN_NAME] [PHONE_NUMBER] Bill…" at bounding box center [734, 459] width 959 height 284
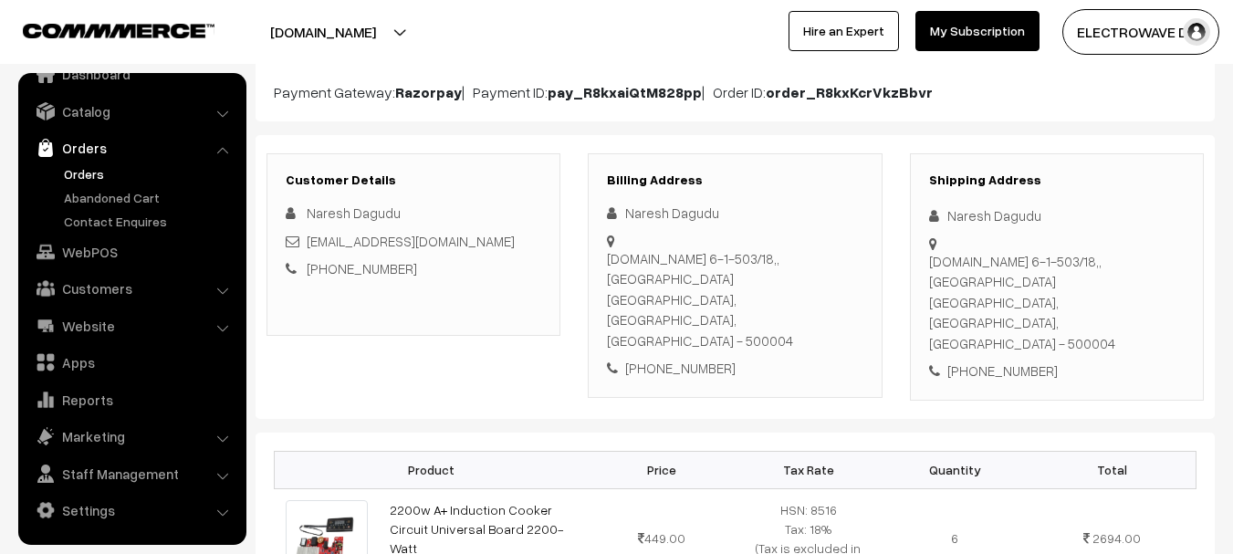
scroll to position [182, 0]
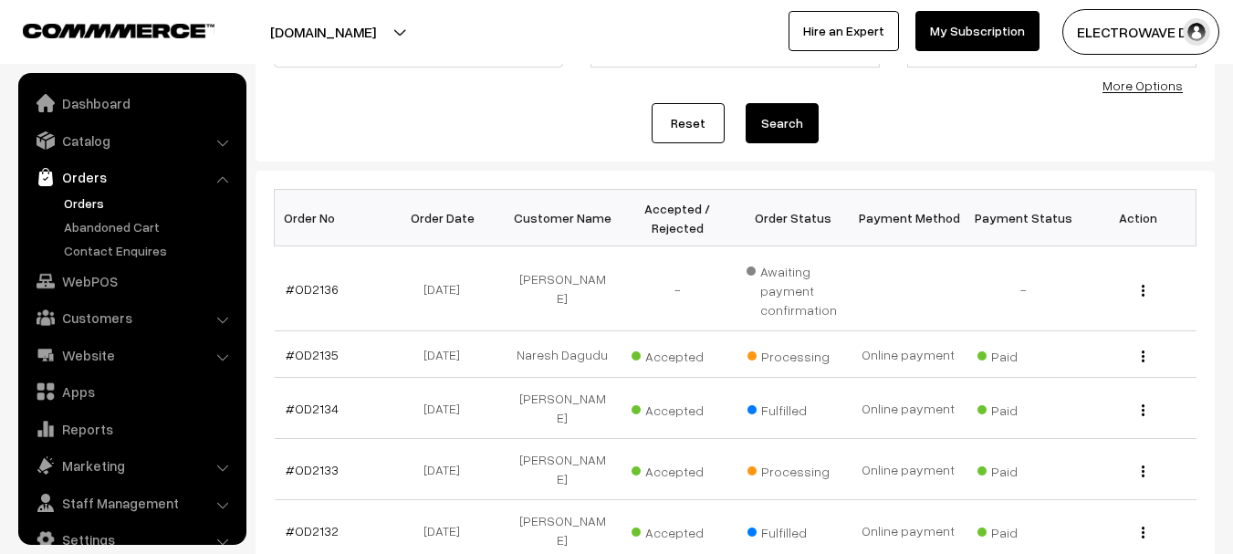
scroll to position [29, 0]
